Goal: Task Accomplishment & Management: Complete application form

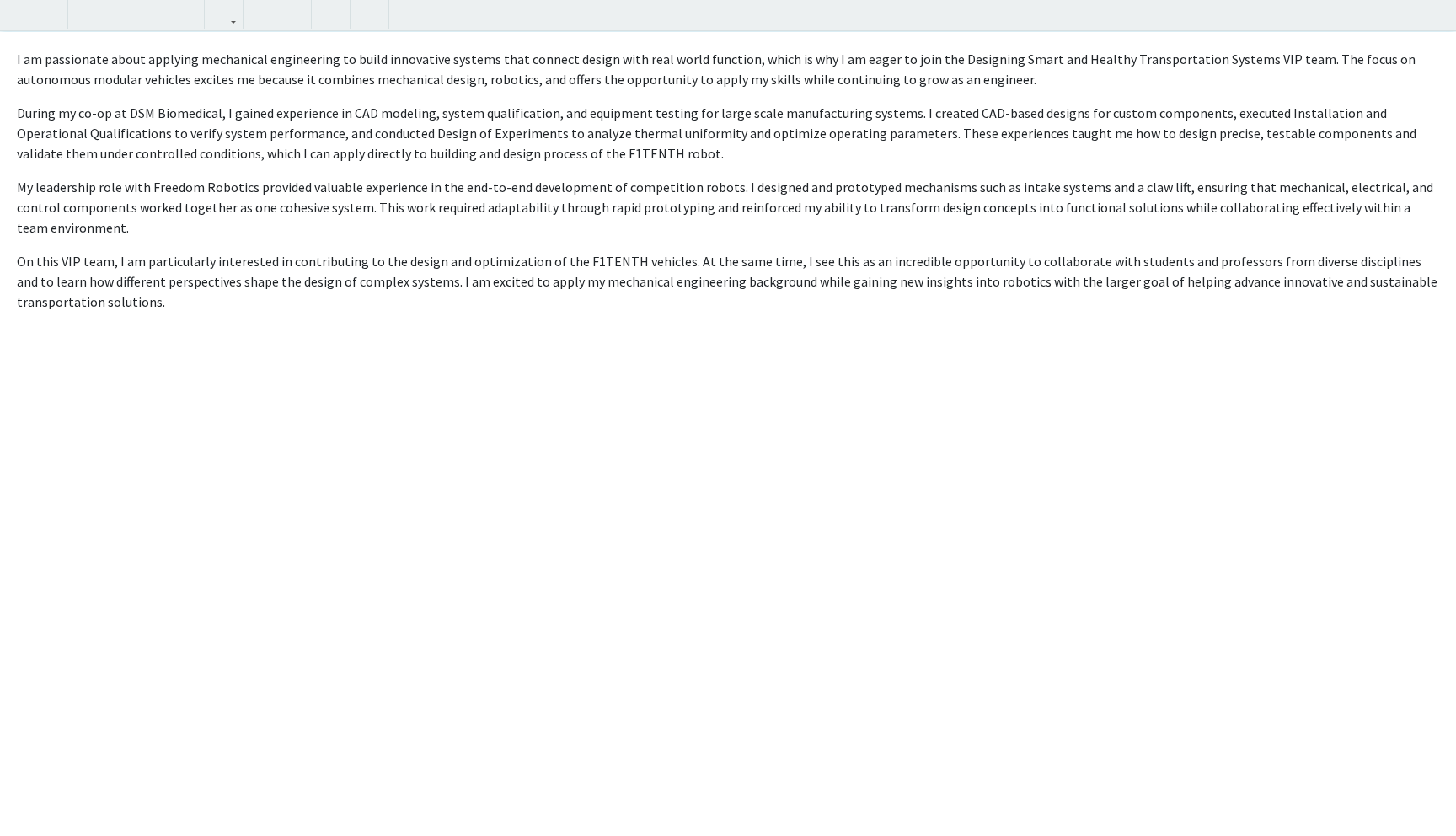
scroll to position [293, 0]
click at [138, 311] on div "I am passionate about applying mechanical engineering to build innovative syste…" at bounding box center [728, 435] width 1456 height 805
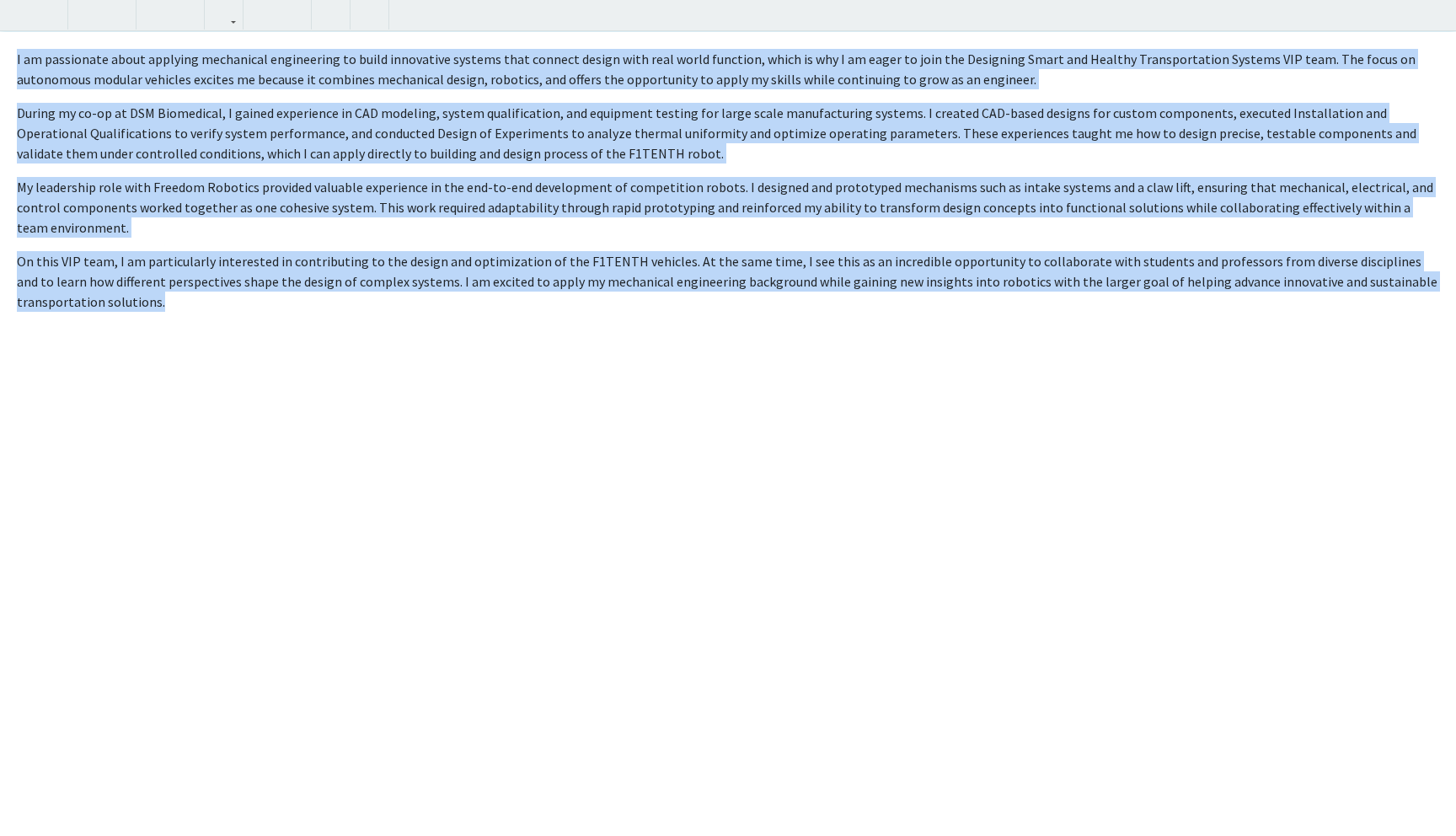
drag, startPoint x: 281, startPoint y: 305, endPoint x: 15, endPoint y: 66, distance: 357.6
click at [15, 66] on div "I am passionate about applying mechanical engineering to build innovative syste…" at bounding box center [728, 435] width 1456 height 805
copy div "I am passionate about applying mechanical engineering to build innovative syste…"
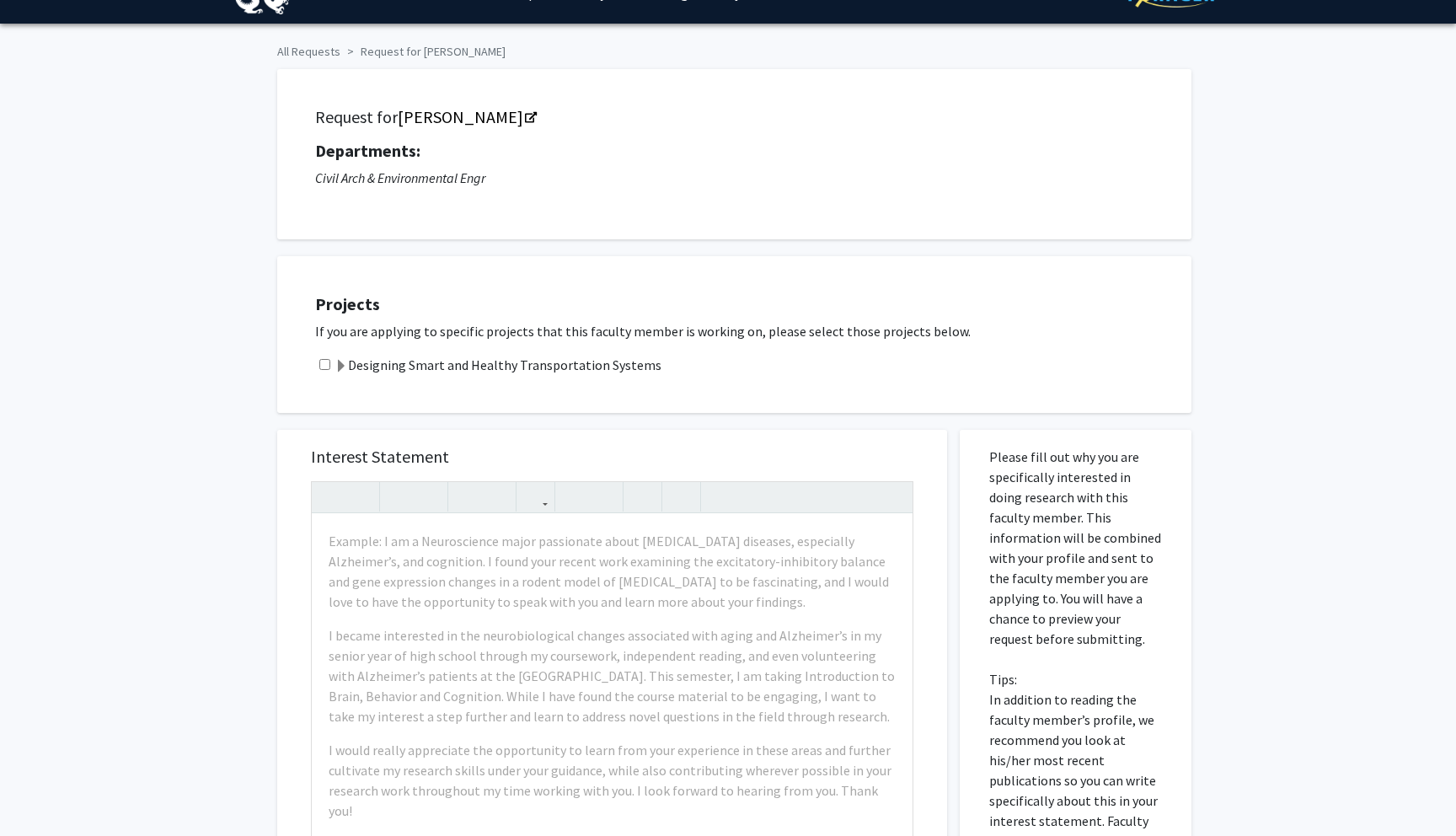
scroll to position [66, 0]
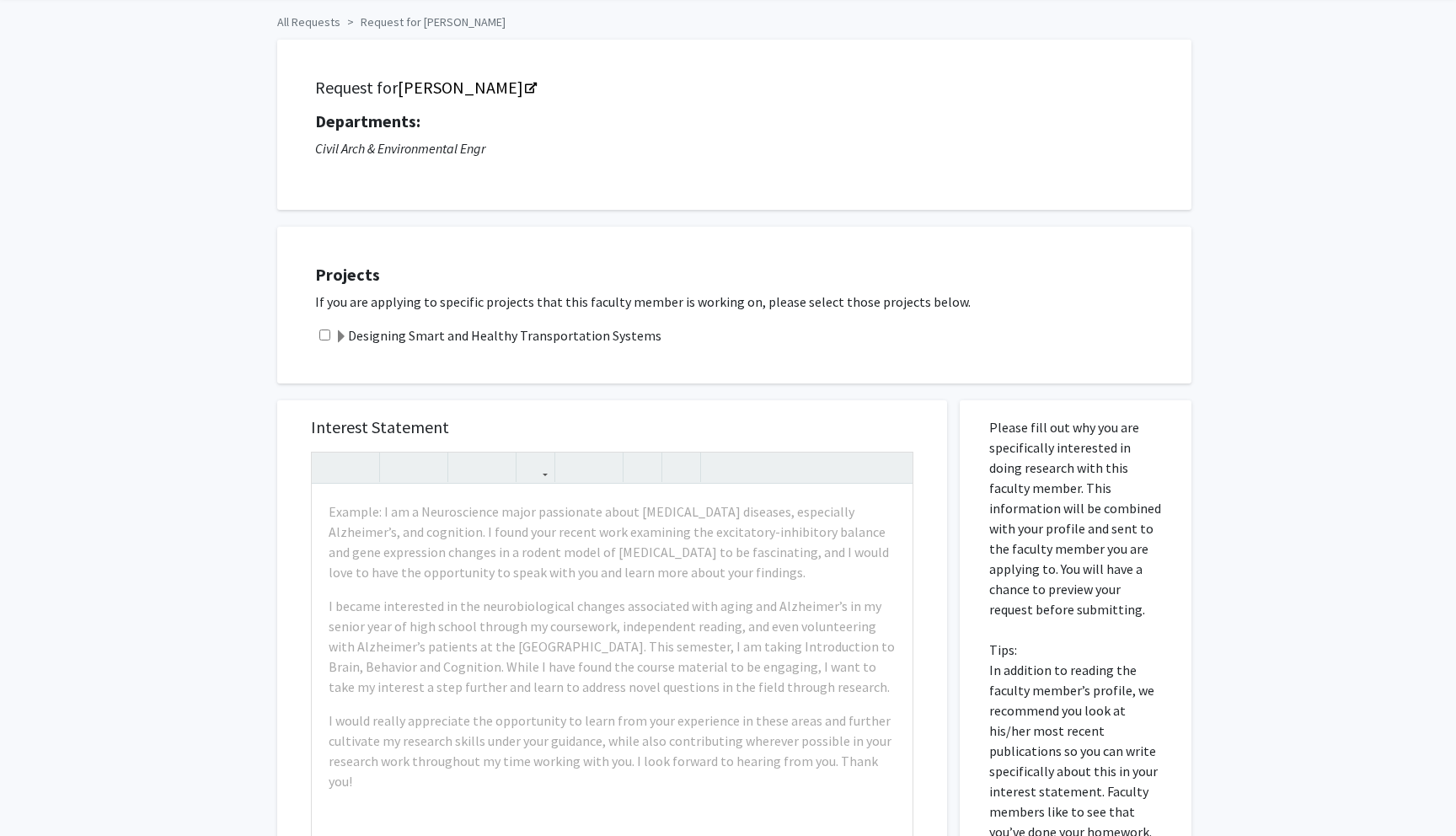
click at [326, 333] on input "checkbox" at bounding box center [324, 334] width 11 height 11
checkbox input "true"
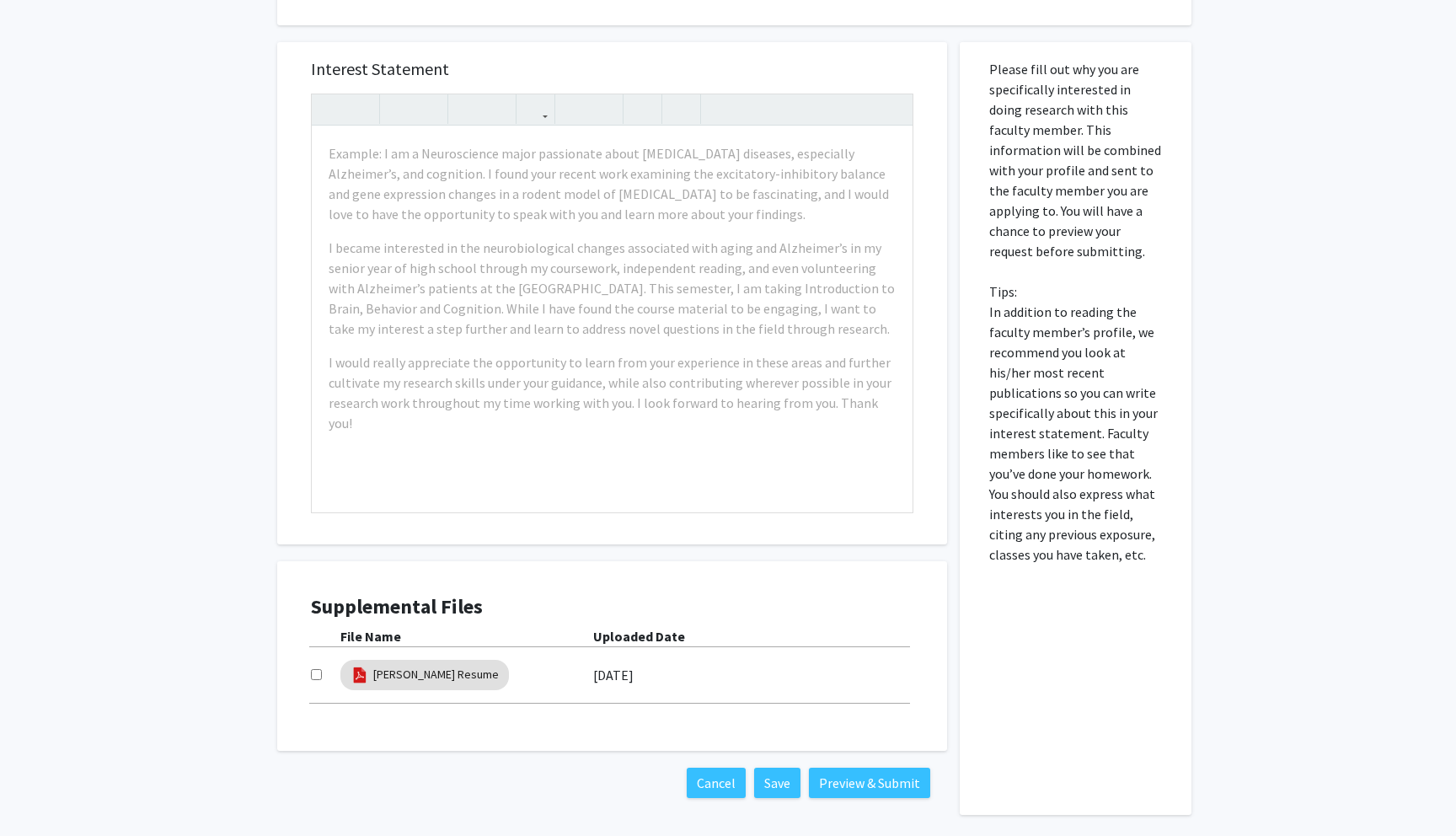
scroll to position [433, 0]
